Goal: Task Accomplishment & Management: Complete application form

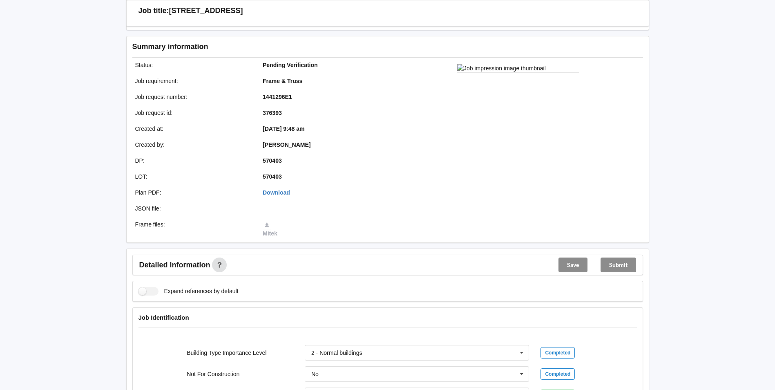
scroll to position [286, 0]
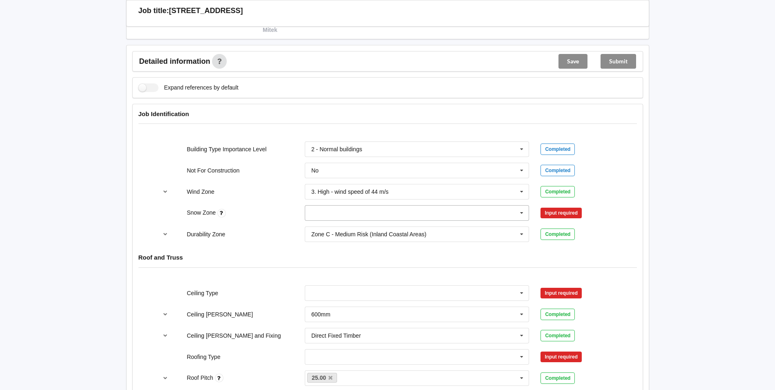
click at [493, 218] on input "text" at bounding box center [418, 213] width 224 height 15
click at [393, 239] on div "N1" at bounding box center [417, 242] width 224 height 15
click at [560, 211] on button "Confirm input" at bounding box center [565, 212] width 49 height 13
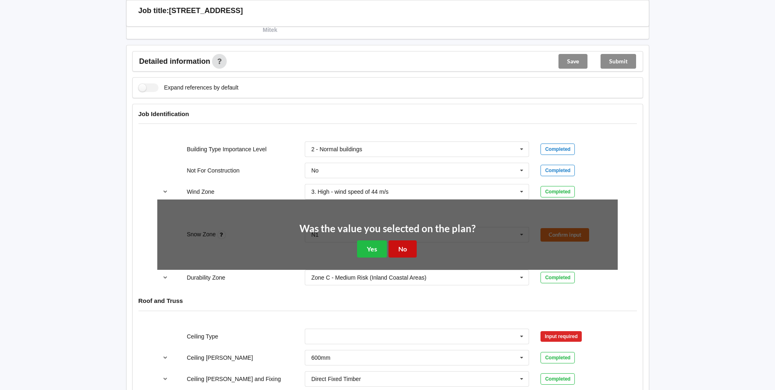
click at [403, 246] on button "No" at bounding box center [403, 248] width 28 height 17
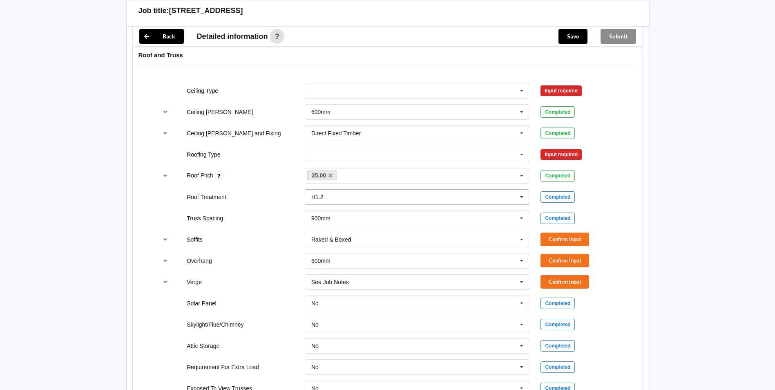
scroll to position [490, 0]
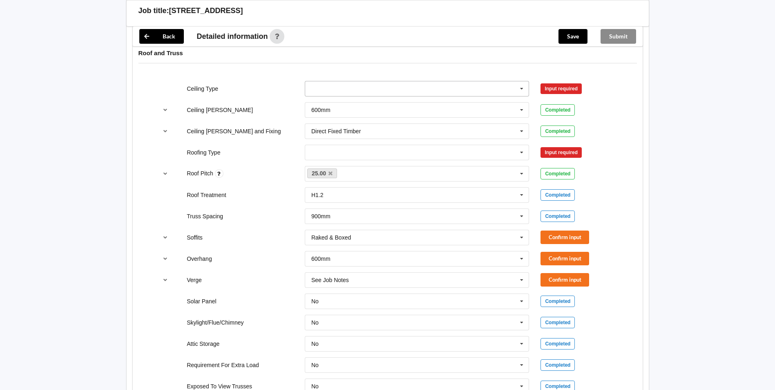
click at [523, 88] on icon at bounding box center [522, 88] width 12 height 15
click at [393, 145] on div "13mm Gib" at bounding box center [417, 148] width 224 height 15
click at [549, 91] on button "Confirm input" at bounding box center [565, 88] width 49 height 13
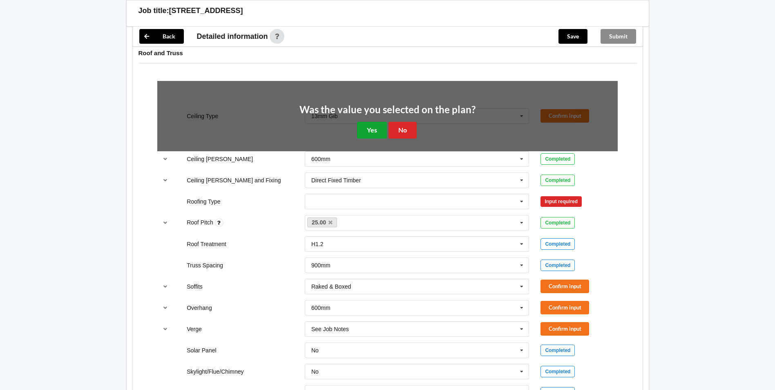
click at [375, 129] on button "Yes" at bounding box center [372, 130] width 30 height 17
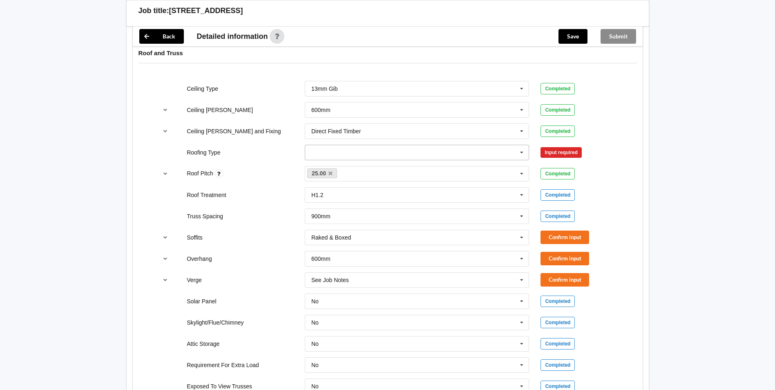
click at [515, 153] on input "text" at bounding box center [418, 152] width 224 height 15
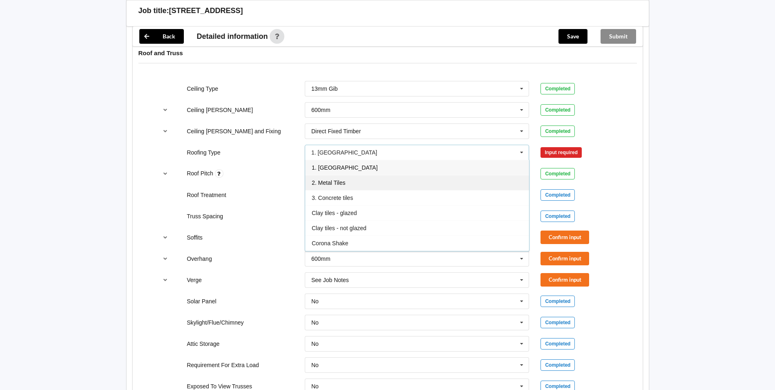
click at [433, 184] on div "2. Metal Tiles" at bounding box center [417, 182] width 224 height 15
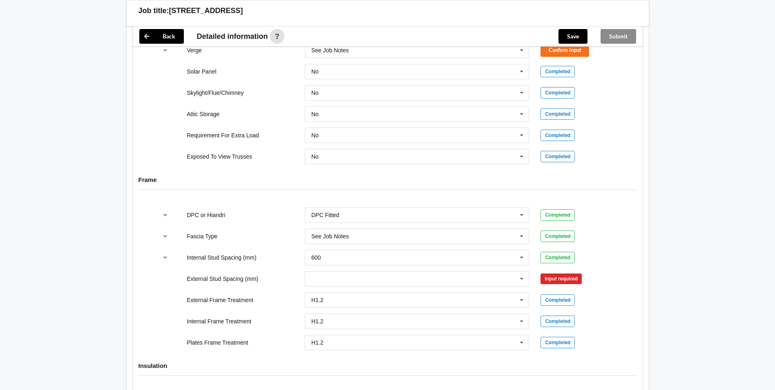
scroll to position [817, 0]
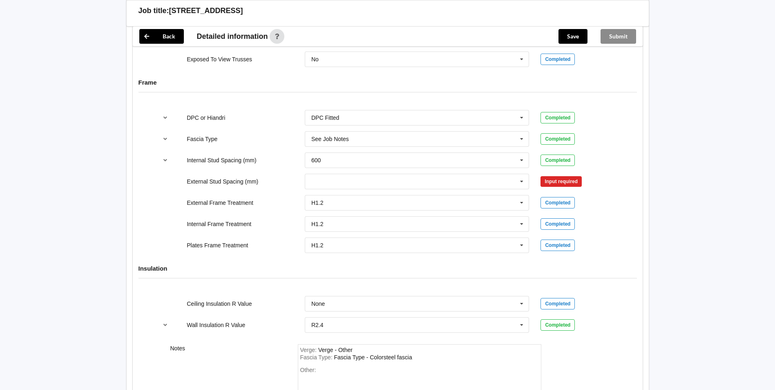
click at [546, 183] on div "Input required" at bounding box center [561, 181] width 41 height 11
click at [532, 183] on div "300 400 450 500 600 800 Multiple Values – See As Per Plan None See Job Notes" at bounding box center [417, 181] width 236 height 27
click at [525, 184] on icon at bounding box center [522, 181] width 12 height 15
click at [454, 243] on div "Multiple Values – See As Per Plan" at bounding box center [417, 242] width 224 height 15
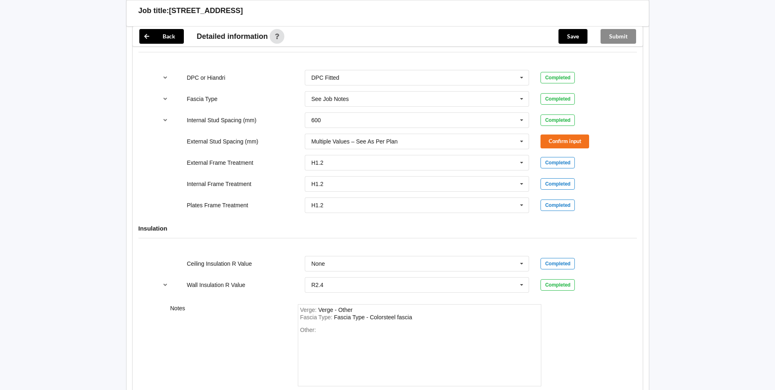
scroll to position [912, 0]
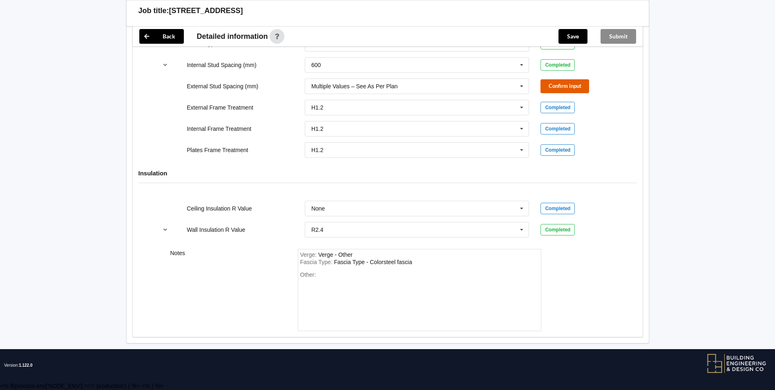
click at [567, 83] on button "Confirm input" at bounding box center [565, 85] width 49 height 13
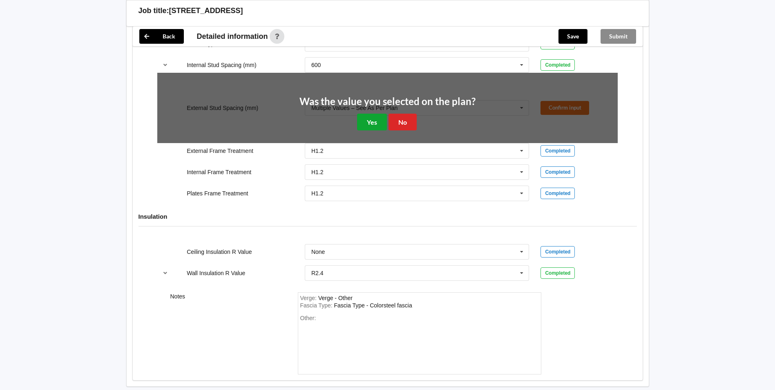
click at [361, 119] on button "Yes" at bounding box center [372, 122] width 30 height 17
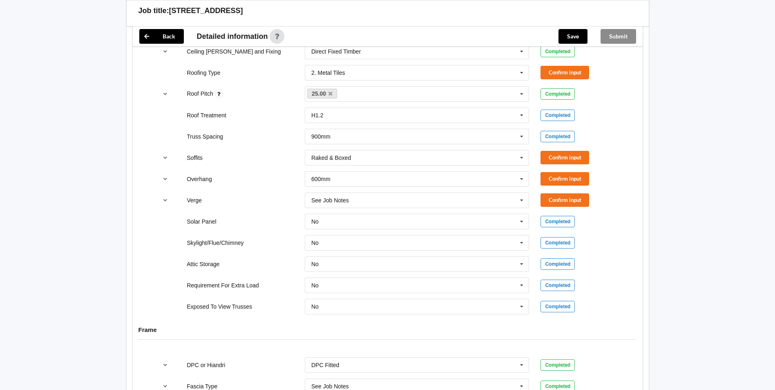
scroll to position [504, 0]
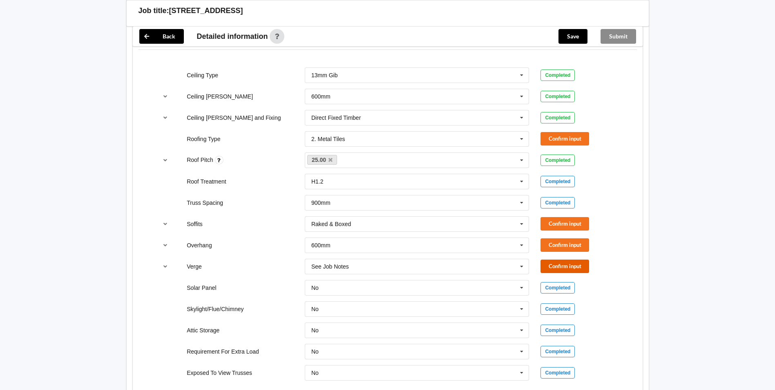
click at [561, 264] on button "Confirm input" at bounding box center [565, 265] width 49 height 13
click at [561, 248] on button "Confirm input" at bounding box center [565, 244] width 49 height 13
click at [563, 228] on button "Confirm input" at bounding box center [565, 223] width 49 height 13
click at [522, 248] on icon at bounding box center [522, 245] width 12 height 15
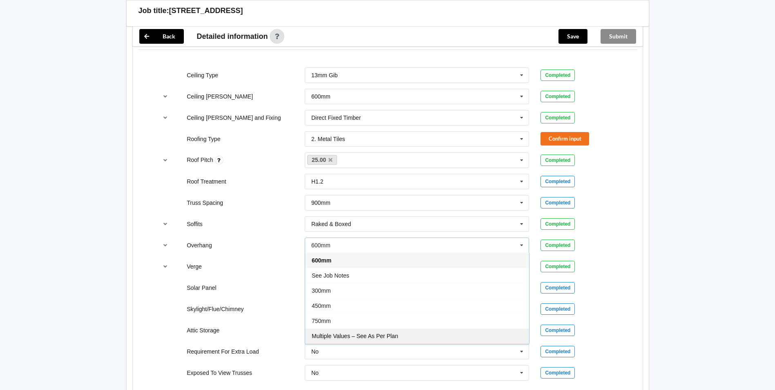
click at [469, 338] on div "Multiple Values – See As Per Plan" at bounding box center [417, 335] width 224 height 15
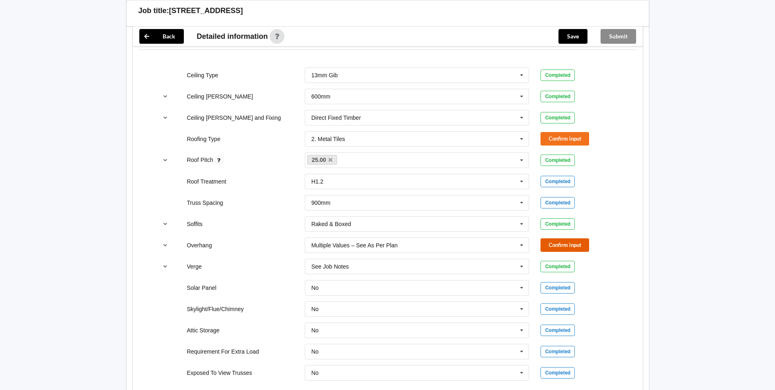
click at [567, 248] on button "Confirm input" at bounding box center [565, 244] width 49 height 13
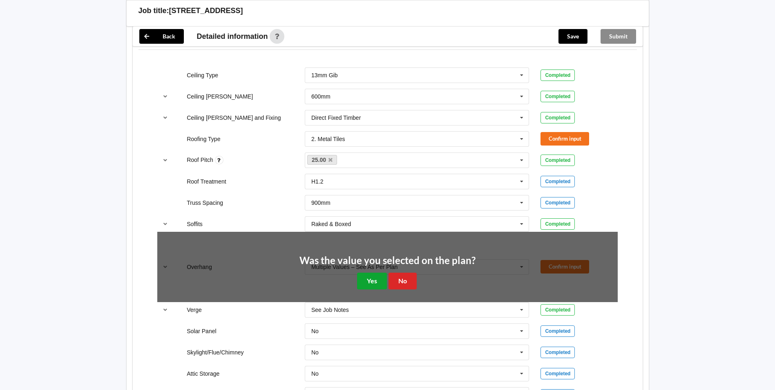
click at [369, 277] on button "Yes" at bounding box center [372, 281] width 30 height 17
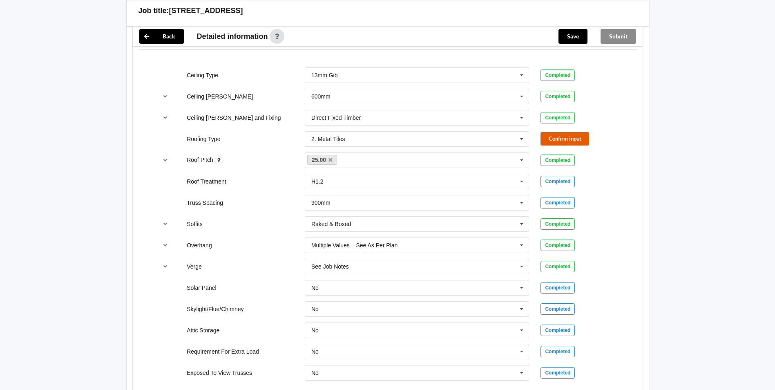
click at [564, 139] on button "Confirm input" at bounding box center [565, 138] width 49 height 13
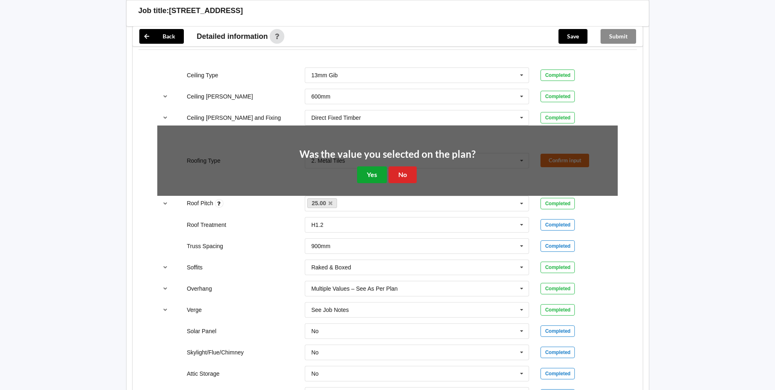
click at [367, 171] on button "Yes" at bounding box center [372, 174] width 30 height 17
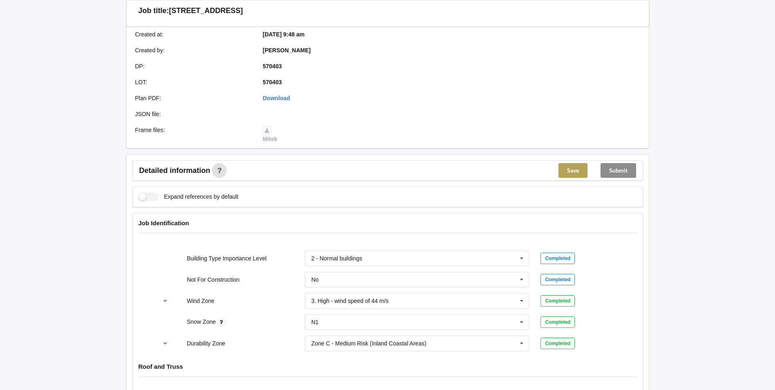
click at [570, 173] on button "Save" at bounding box center [573, 170] width 29 height 15
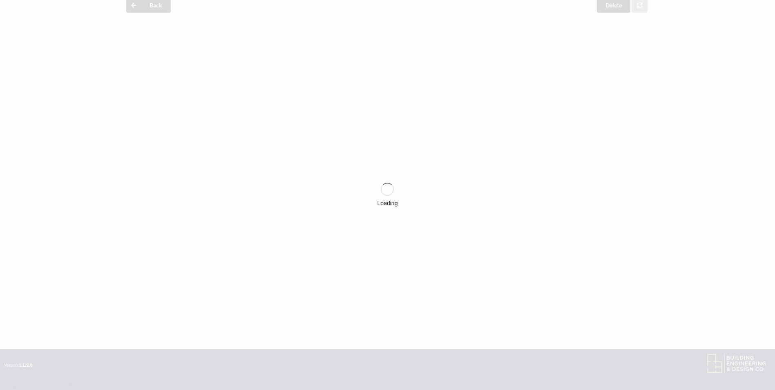
scroll to position [177, 0]
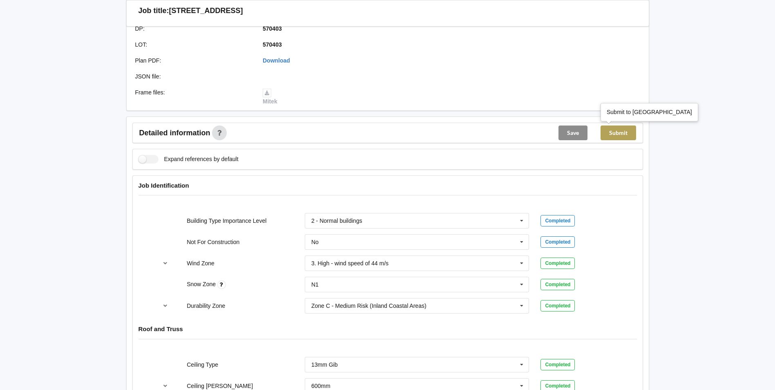
click at [620, 134] on button "Submit" at bounding box center [619, 132] width 36 height 15
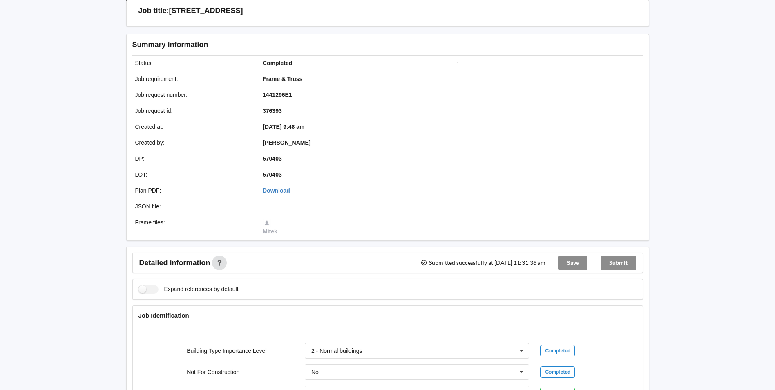
scroll to position [0, 0]
